Goal: Share content: Share content

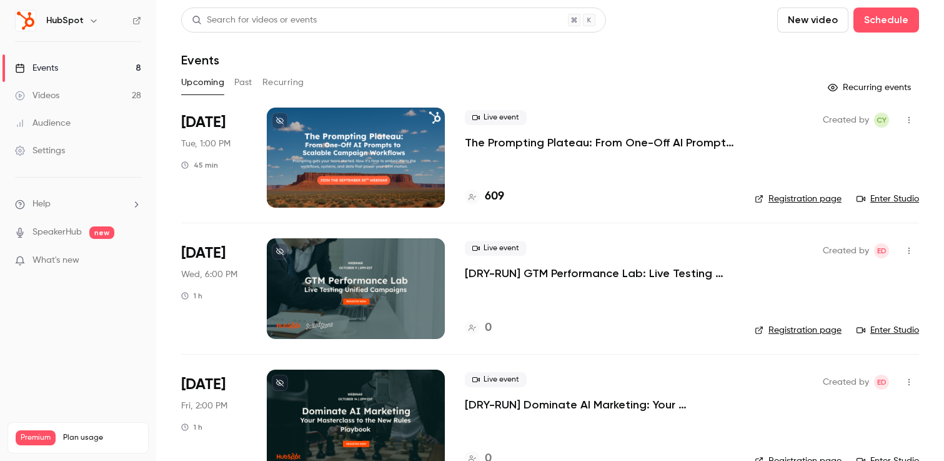
click at [615, 139] on p "The Prompting Plateau: From One-Off AI Prompts to Scalable Campaign Workflows" at bounding box center [600, 142] width 270 height 15
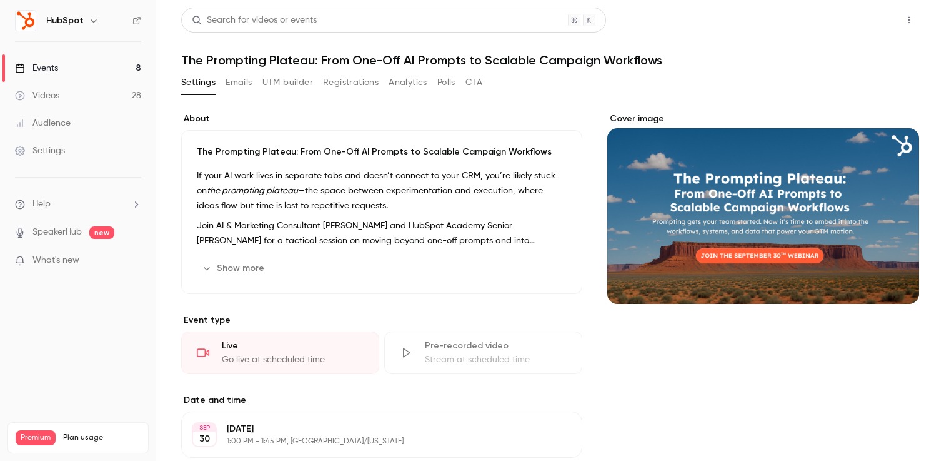
click at [875, 18] on button "Share" at bounding box center [864, 20] width 49 height 25
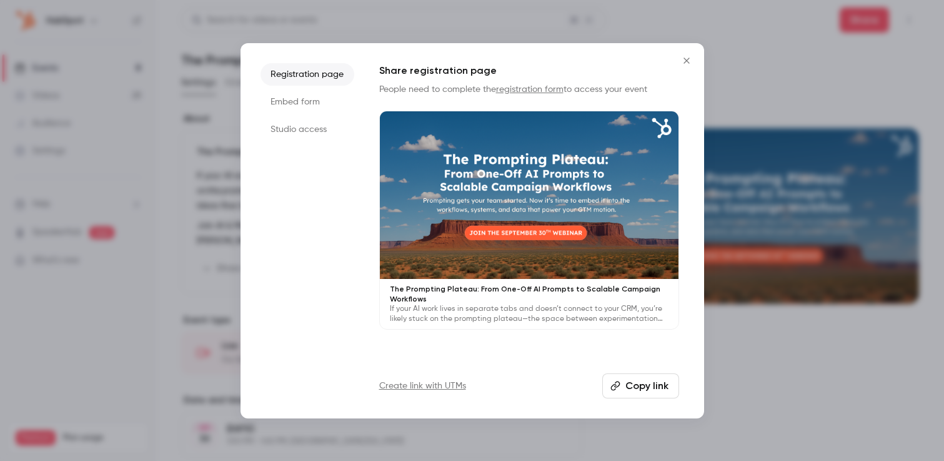
click at [621, 385] on button "Copy link" at bounding box center [641, 385] width 77 height 25
click at [310, 125] on li "Studio access" at bounding box center [308, 129] width 94 height 23
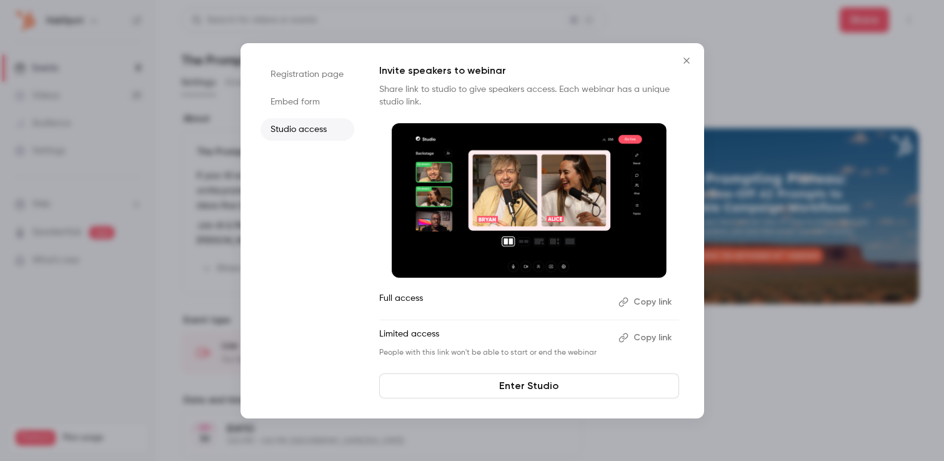
click at [655, 340] on button "Copy link" at bounding box center [647, 338] width 66 height 20
click at [682, 51] on button "Close" at bounding box center [686, 60] width 25 height 25
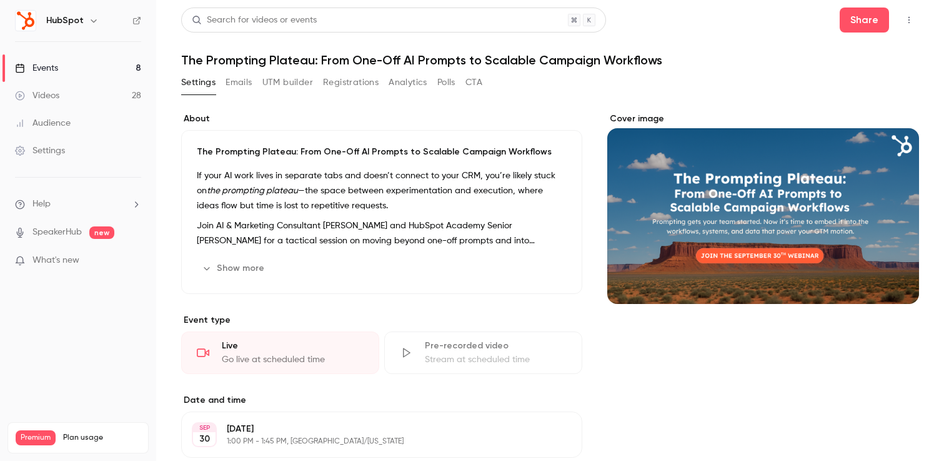
click at [91, 66] on link "Events 8" at bounding box center [78, 68] width 156 height 28
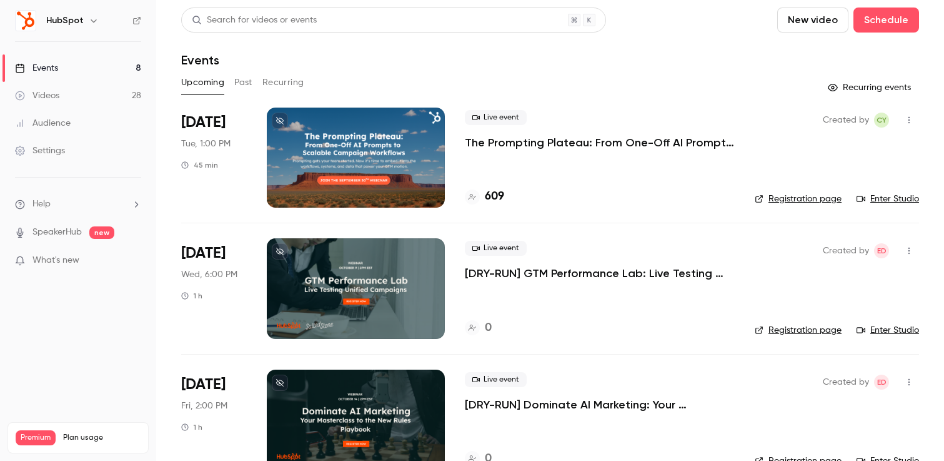
click at [879, 196] on link "Enter Studio" at bounding box center [888, 199] width 63 height 13
